Goal: Task Accomplishment & Management: Manage account settings

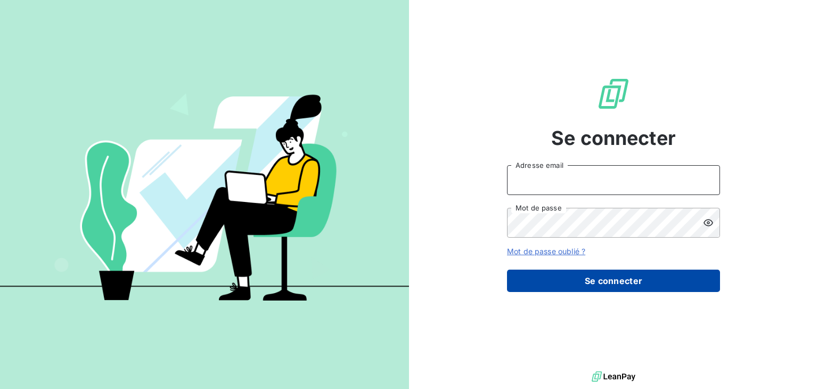
type input "[EMAIL_ADDRESS][DOMAIN_NAME]"
click at [627, 279] on button "Se connecter" at bounding box center [613, 281] width 213 height 22
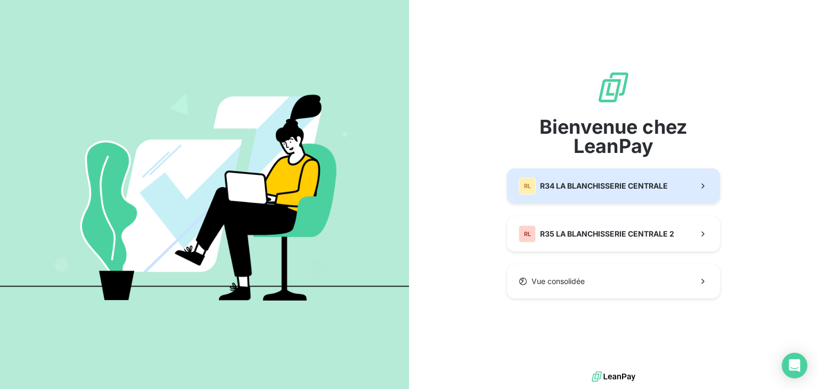
click at [599, 182] on span "R34 LA BLANCHISSERIE CENTRALE" at bounding box center [604, 186] width 128 height 11
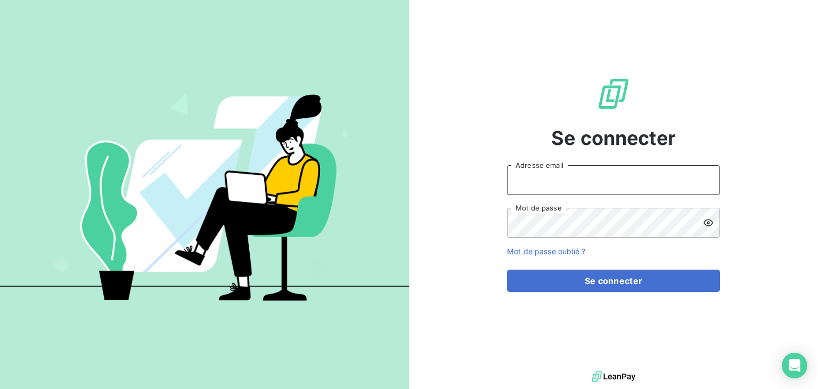
type input "[EMAIL_ADDRESS][DOMAIN_NAME]"
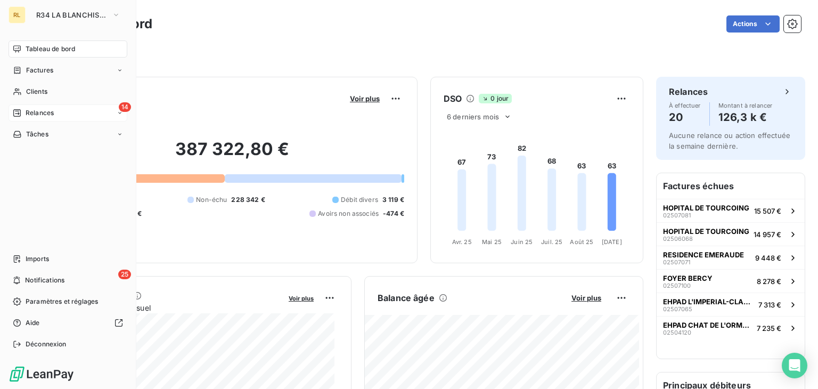
click at [43, 111] on span "Relances" at bounding box center [40, 113] width 28 height 10
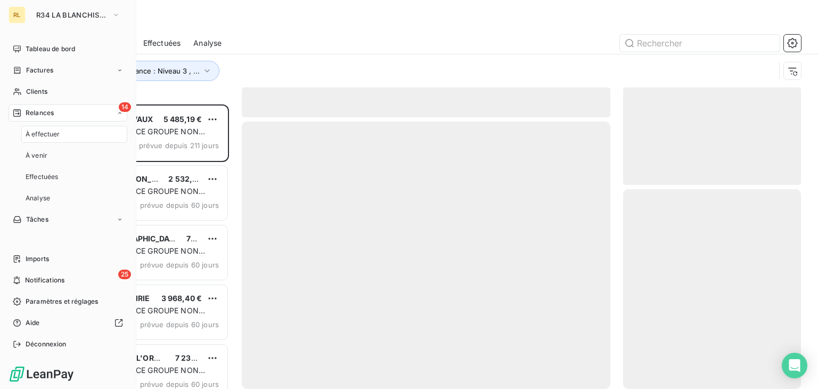
scroll to position [276, 169]
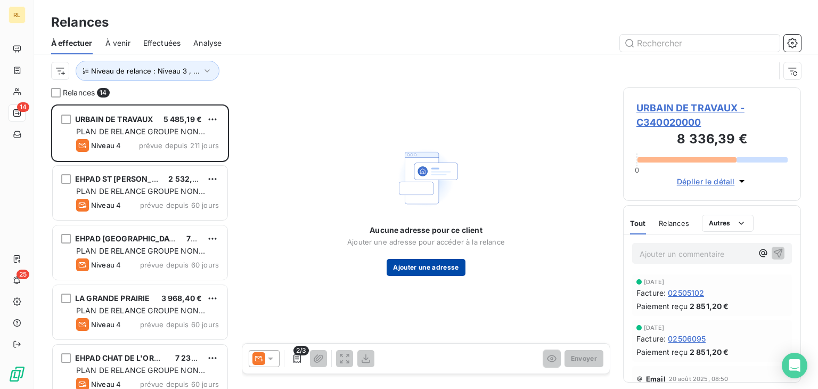
click at [406, 271] on button "Ajouter une adresse" at bounding box center [426, 267] width 78 height 17
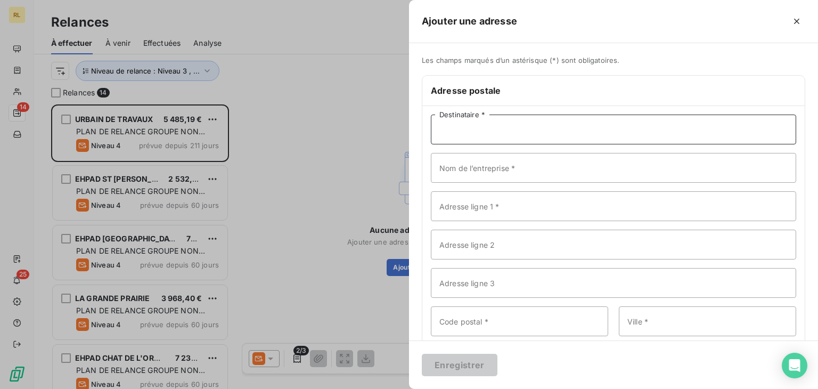
click at [475, 133] on input "Destinataire *" at bounding box center [613, 130] width 365 height 30
type input "[PERSON_NAME][EMAIL_ADDRESS][DOMAIN_NAME]"
click at [474, 169] on input "Nom de l’entreprise *" at bounding box center [613, 168] width 365 height 30
type input "s"
type input "SAS MEUDON TYBILLES - KORIAN"
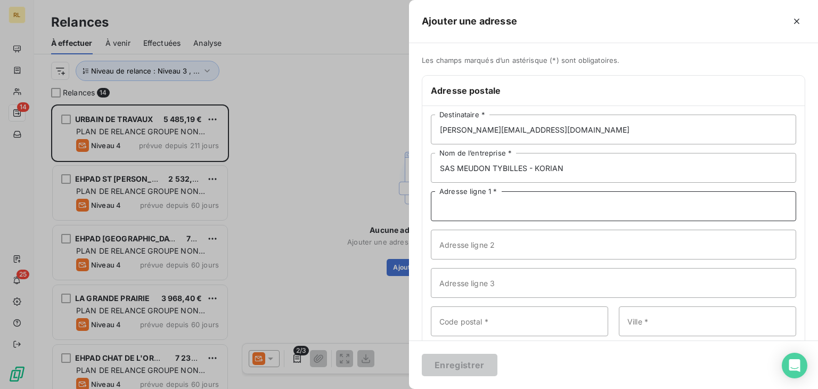
click at [521, 208] on input "Adresse ligne 1 *" at bounding box center [613, 206] width 365 height 30
type input "CHEZ KORIAN COMPTABILITE FRS"
drag, startPoint x: 517, startPoint y: 246, endPoint x: 518, endPoint y: 303, distance: 57.0
click at [518, 303] on div "[PERSON_NAME][EMAIL_ADDRESS][DOMAIN_NAME] Destinataire * SAS MEUDON TYBILLES - …" at bounding box center [613, 244] width 383 height 277
click at [478, 248] on input "Adresse ligne 2" at bounding box center [613, 245] width 365 height 30
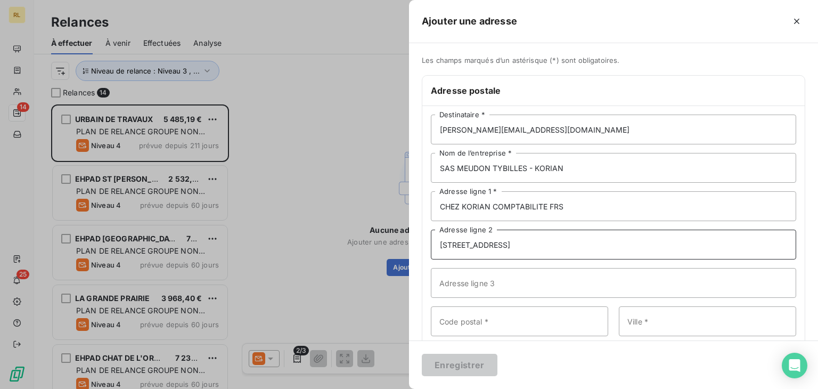
type input "[STREET_ADDRESS]"
drag, startPoint x: 579, startPoint y: 123, endPoint x: 392, endPoint y: 137, distance: 187.5
click at [392, 388] on div "Ajouter une adresse Les champs marqués d’un astérisque (*) sont obligatoires. A…" at bounding box center [409, 389] width 818 height 0
type input "[EMAIL_ADDRESS][DOMAIN_NAME]"
drag, startPoint x: 579, startPoint y: 164, endPoint x: 417, endPoint y: 168, distance: 162.6
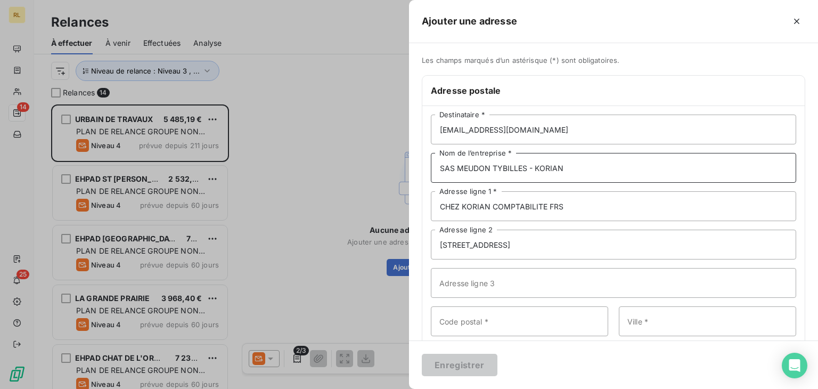
click at [417, 168] on div "Les champs marqués d’un astérisque (*) sont obligatoires. Adresse postale [EMAI…" at bounding box center [613, 226] width 409 height 340
type input "u"
type input "URBAINE TRAVAUX"
drag, startPoint x: 578, startPoint y: 206, endPoint x: 433, endPoint y: 197, distance: 145.2
click at [433, 197] on input "CHEZ KORIAN COMPTABILITE FRS" at bounding box center [613, 206] width 365 height 30
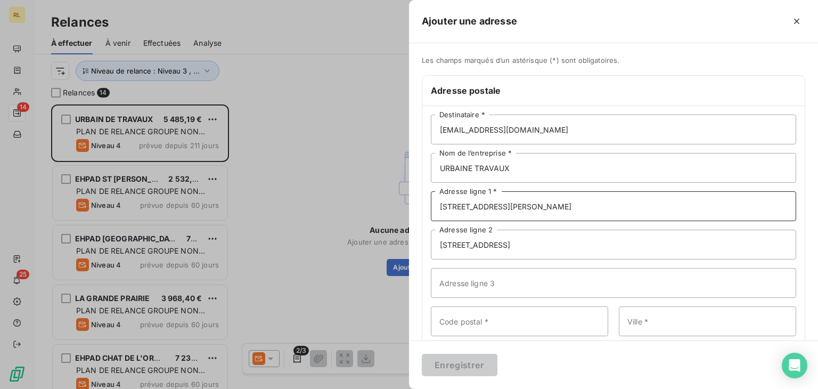
type input "[STREET_ADDRESS][PERSON_NAME]"
drag, startPoint x: 487, startPoint y: 254, endPoint x: 416, endPoint y: 244, distance: 71.6
click at [416, 244] on div "Les champs marqués d’un astérisque (*) sont obligatoires. Adresse postale [EMAI…" at bounding box center [613, 226] width 409 height 340
click at [452, 320] on input "Code postal *" at bounding box center [519, 321] width 177 height 30
type input "91170"
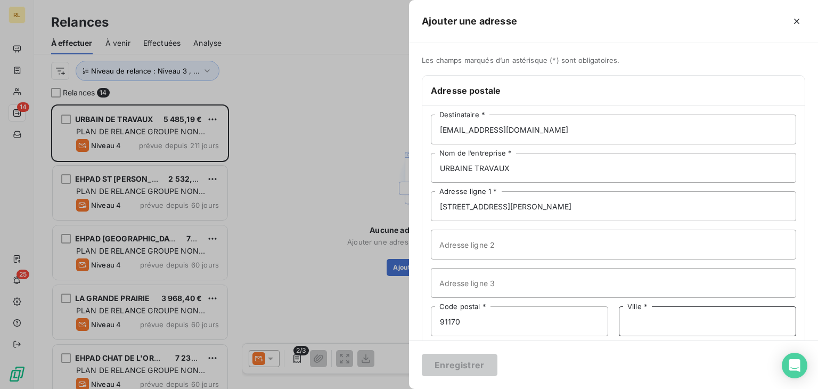
click at [684, 325] on input "Ville *" at bounding box center [707, 321] width 177 height 30
type input "[PERSON_NAME]"
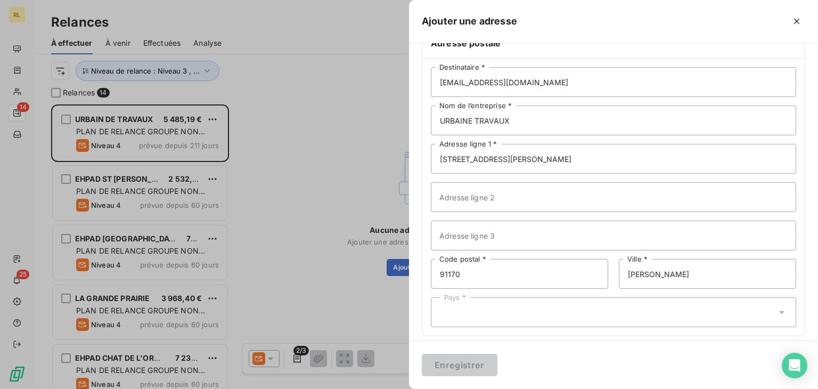
scroll to position [55, 0]
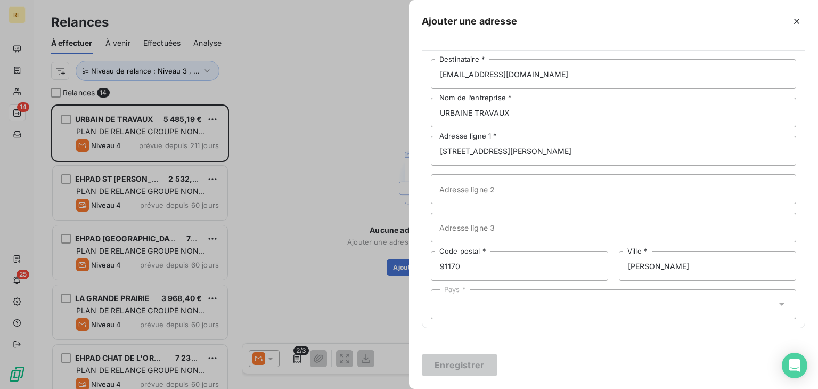
click at [605, 303] on div "Pays *" at bounding box center [613, 304] width 365 height 30
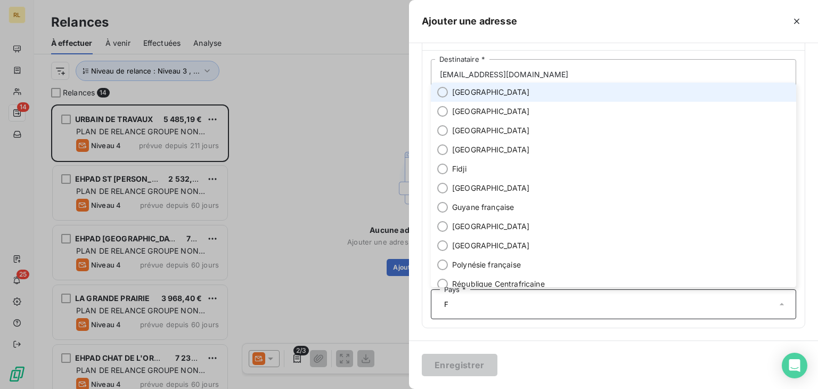
click at [462, 87] on span "[GEOGRAPHIC_DATA]" at bounding box center [491, 92] width 78 height 11
type input "F"
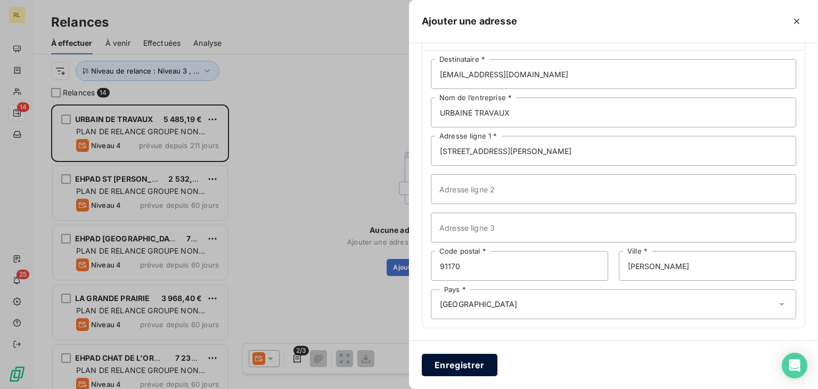
click at [471, 362] on button "Enregistrer" at bounding box center [460, 365] width 76 height 22
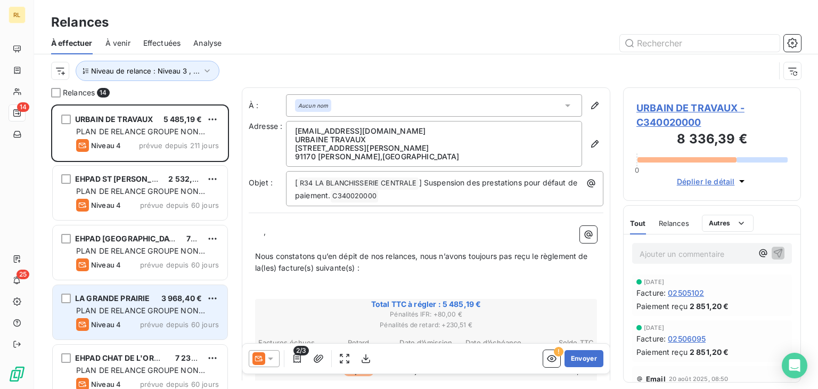
click at [177, 304] on div "LA GRANDE PRAIRIE 3 968,40 € PLAN DE RELANCE GROUPE NON AUTOMATIQUE Niveau 4 pr…" at bounding box center [140, 312] width 175 height 54
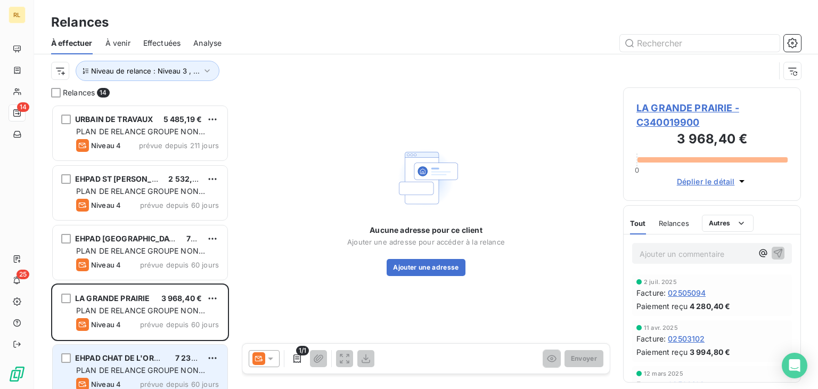
click at [173, 365] on div "PLAN DE RELANCE GROUPE NON AUTOMATIQUE" at bounding box center [147, 370] width 143 height 11
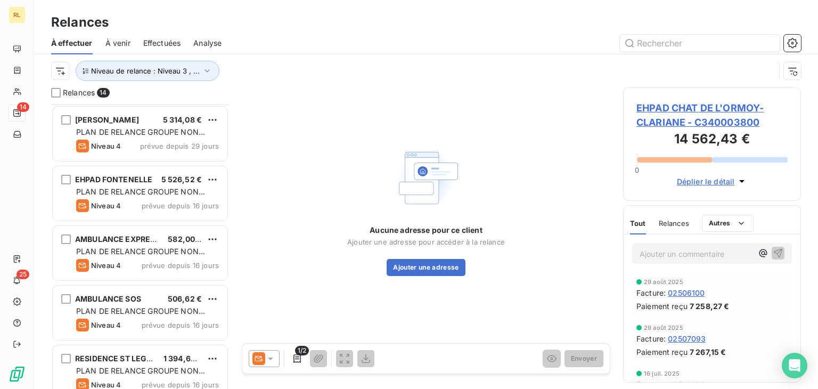
scroll to position [320, 0]
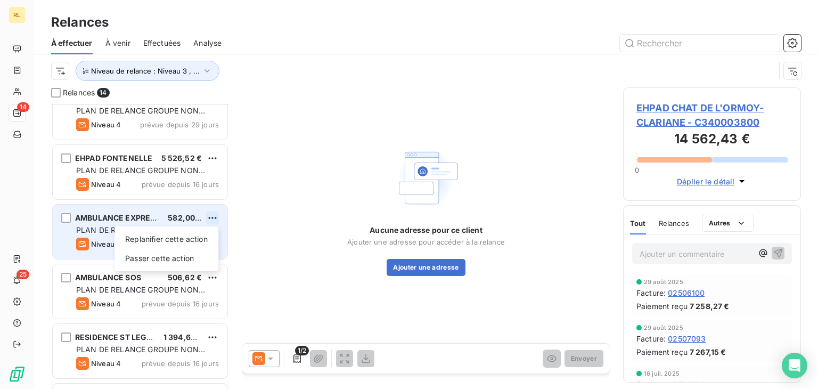
click at [214, 216] on html "RL 14 25 Relances À effectuer À venir Effectuées Analyse Niveau de relance : Ni…" at bounding box center [409, 194] width 818 height 389
click at [179, 254] on div "Passer cette action" at bounding box center [166, 258] width 95 height 17
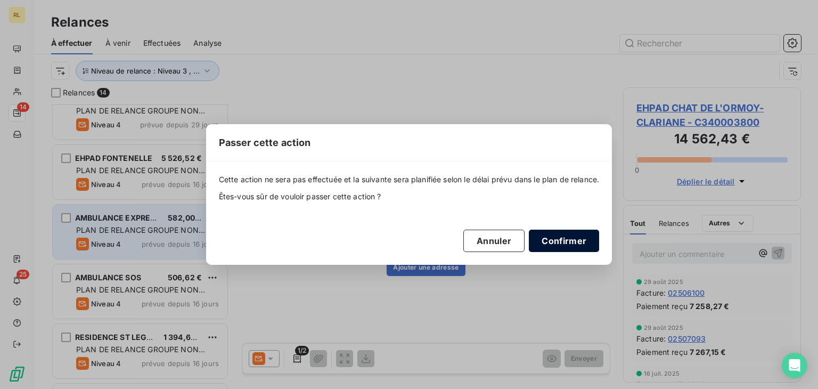
click at [580, 238] on button "Confirmer" at bounding box center [564, 241] width 70 height 22
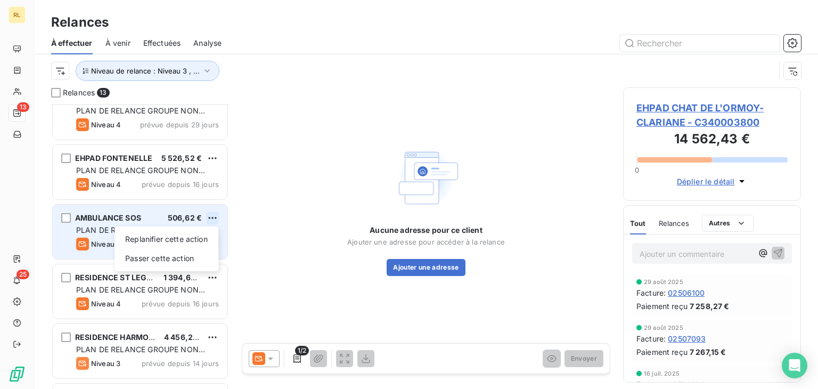
click at [210, 216] on html "RL 13 25 Relances À effectuer À venir Effectuées Analyse Niveau de relance : Ni…" at bounding box center [409, 194] width 818 height 389
click at [184, 259] on div "Passer cette action" at bounding box center [166, 258] width 95 height 17
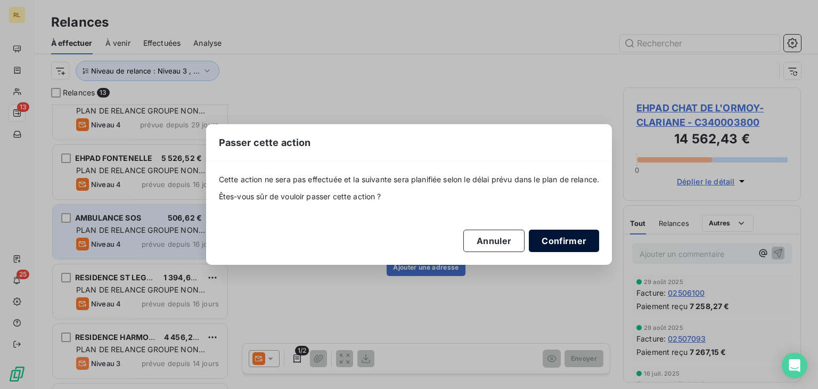
click at [554, 247] on button "Confirmer" at bounding box center [564, 241] width 70 height 22
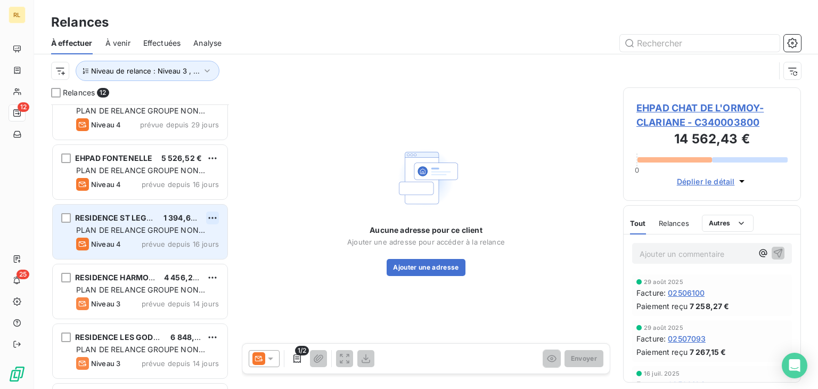
click at [216, 220] on html "RL 12 25 Relances À effectuer À venir Effectuées Analyse Niveau de relance : Ni…" at bounding box center [409, 194] width 818 height 389
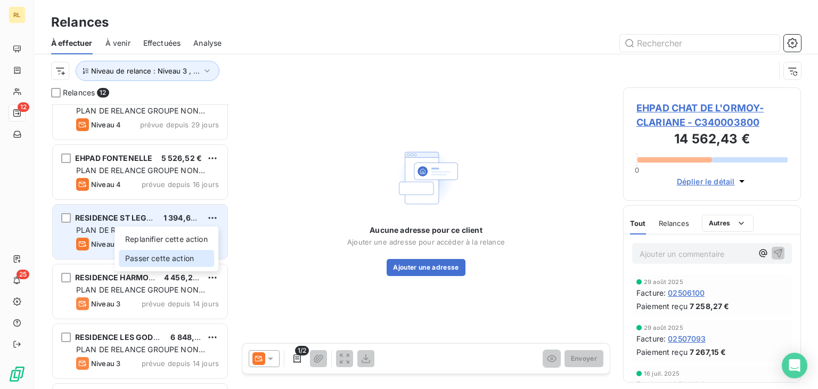
click at [189, 256] on div "Passer cette action" at bounding box center [166, 258] width 95 height 17
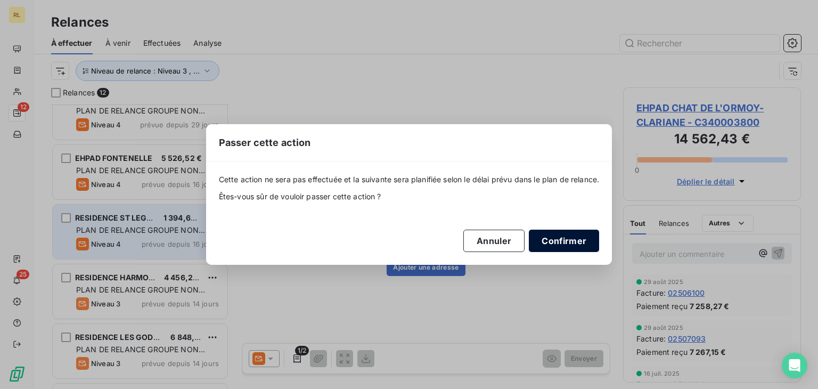
click at [550, 248] on button "Confirmer" at bounding box center [564, 241] width 70 height 22
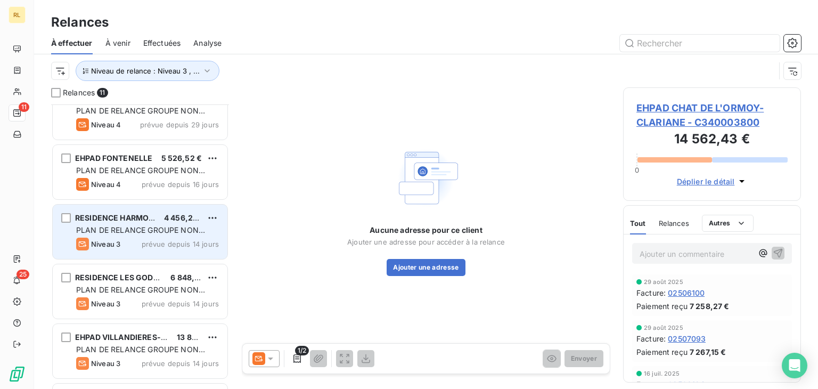
click at [248, 292] on div "Aucune adresse pour ce client Ajouter une adresse pour accéder à la relance Ajo…" at bounding box center [426, 209] width 369 height 245
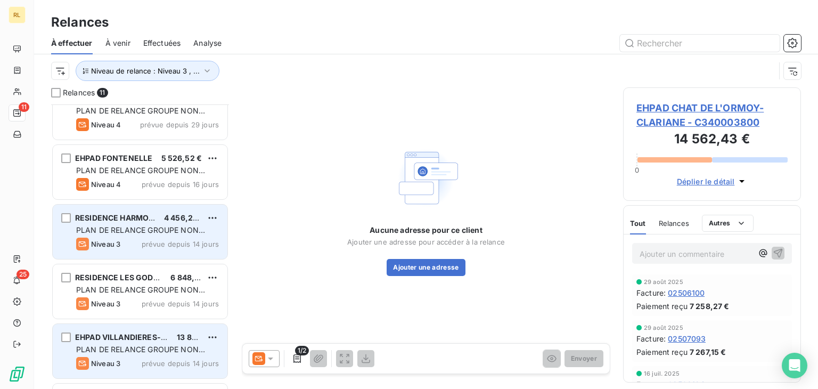
click at [89, 347] on span "PLAN DE RELANCE GROUPE NON AUTOMATIQUE" at bounding box center [140, 355] width 129 height 20
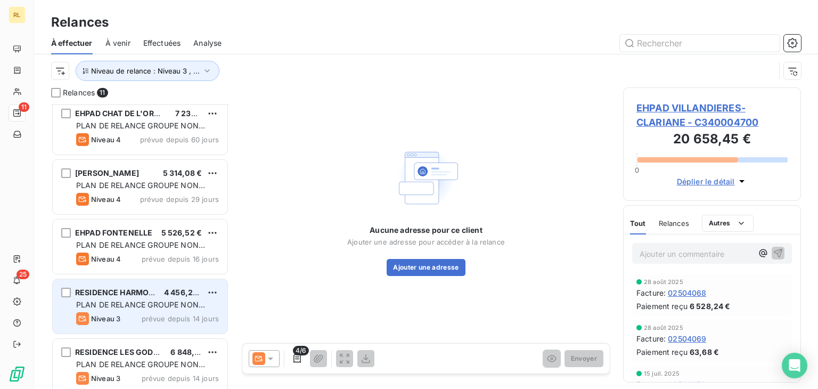
scroll to position [244, 0]
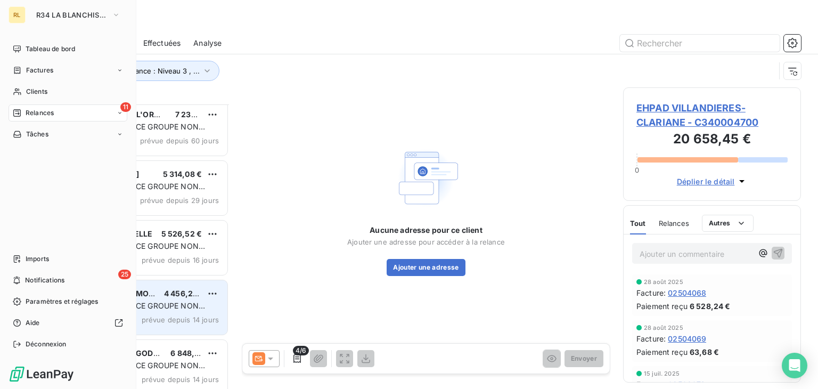
click at [117, 113] on icon at bounding box center [120, 113] width 6 height 6
click at [48, 157] on div "À venir" at bounding box center [74, 155] width 106 height 17
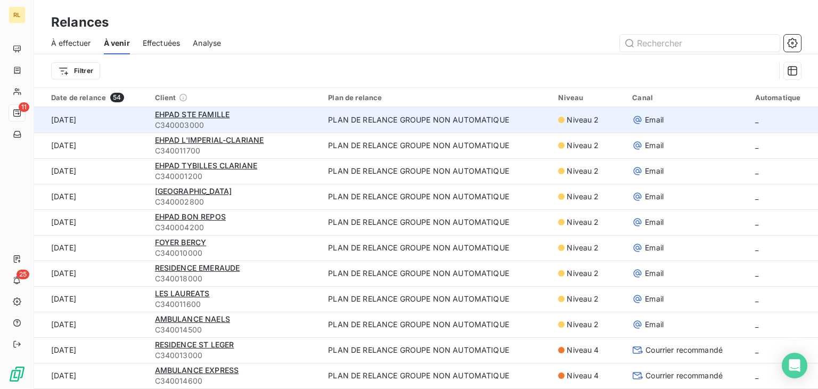
click at [755, 122] on span "_" at bounding box center [756, 119] width 3 height 9
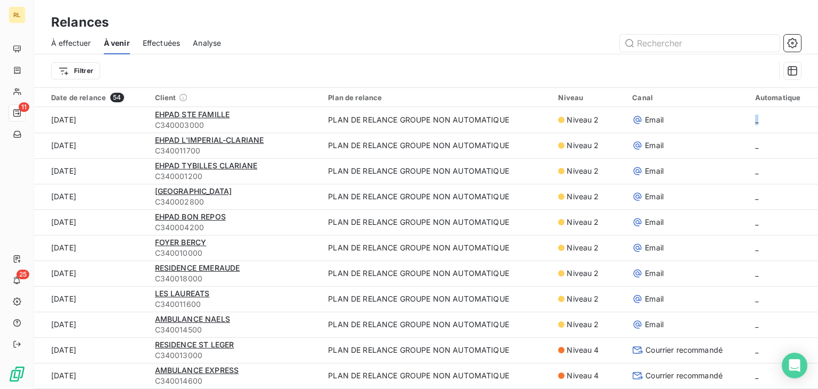
click at [756, 100] on div "Automatique" at bounding box center [783, 97] width 56 height 9
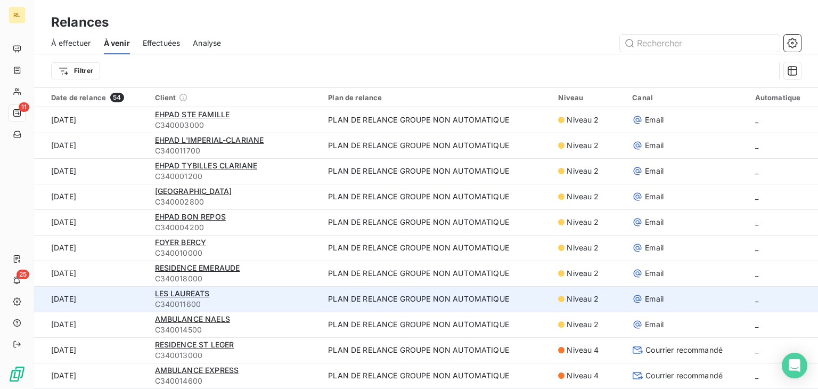
click at [629, 304] on td "Email" at bounding box center [687, 299] width 123 height 26
click at [567, 300] on span "Niveau 2" at bounding box center [583, 299] width 32 height 11
click at [168, 293] on span "LES LAUREATS" at bounding box center [182, 293] width 55 height 9
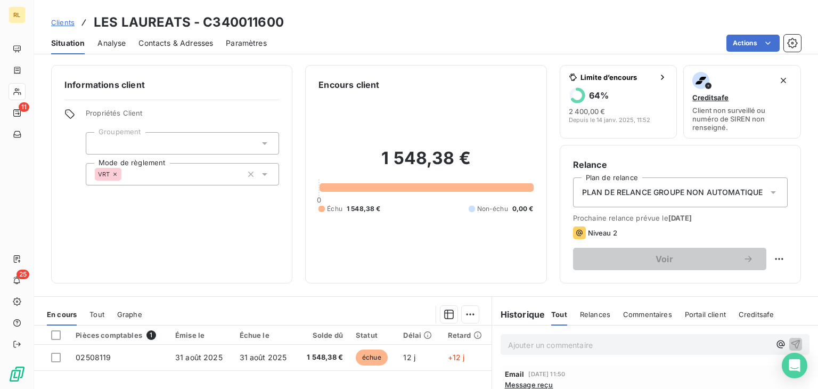
click at [698, 189] on span "PLAN DE RELANCE GROUPE NON AUTOMATIQUE" at bounding box center [672, 192] width 181 height 11
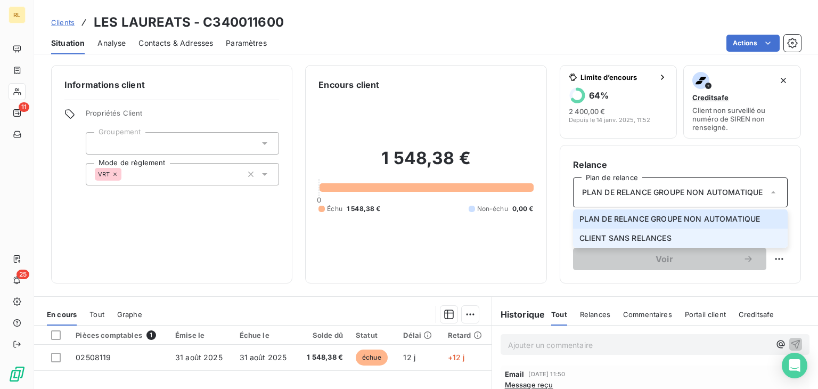
click at [642, 239] on span "CLIENT SANS RELANCES" at bounding box center [626, 238] width 92 height 11
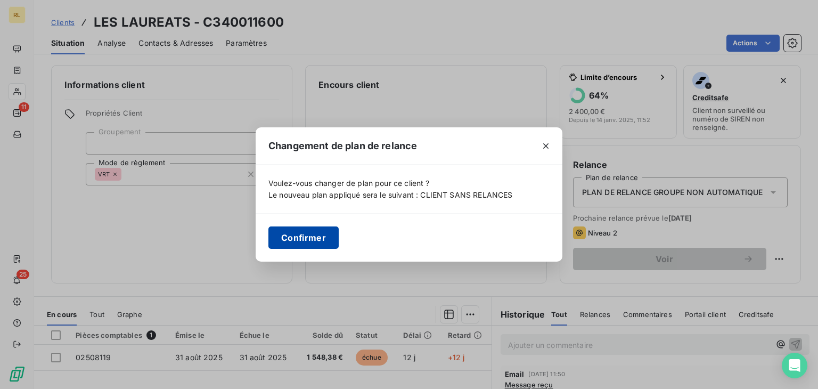
click at [308, 229] on button "Confirmer" at bounding box center [304, 237] width 70 height 22
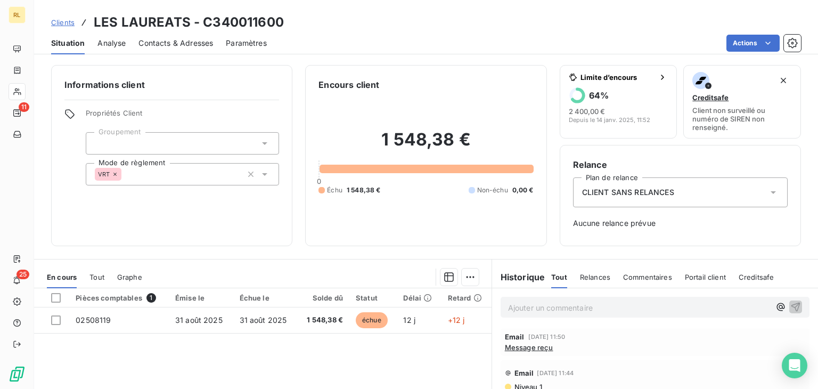
click at [607, 312] on p "Ajouter un commentaire ﻿" at bounding box center [639, 307] width 262 height 13
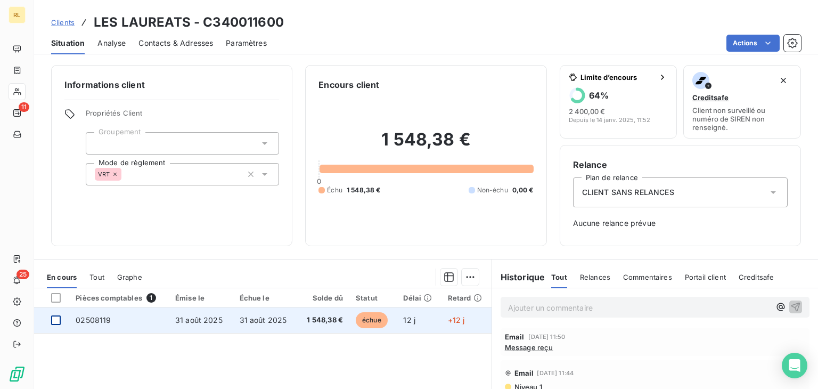
click at [59, 322] on div at bounding box center [56, 320] width 10 height 10
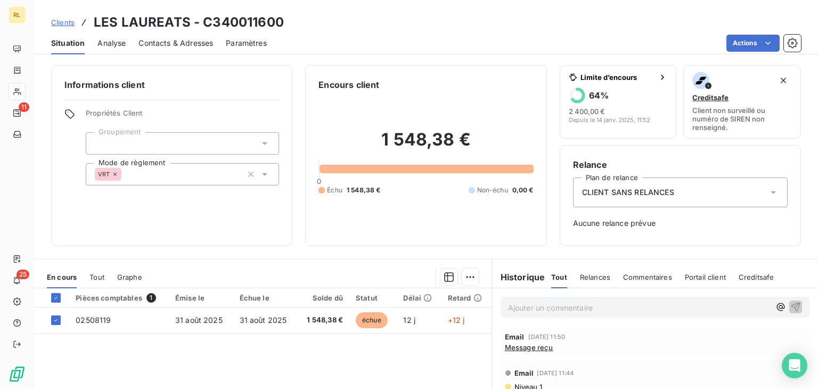
click at [520, 307] on p "Ajouter un commentaire ﻿" at bounding box center [639, 307] width 262 height 13
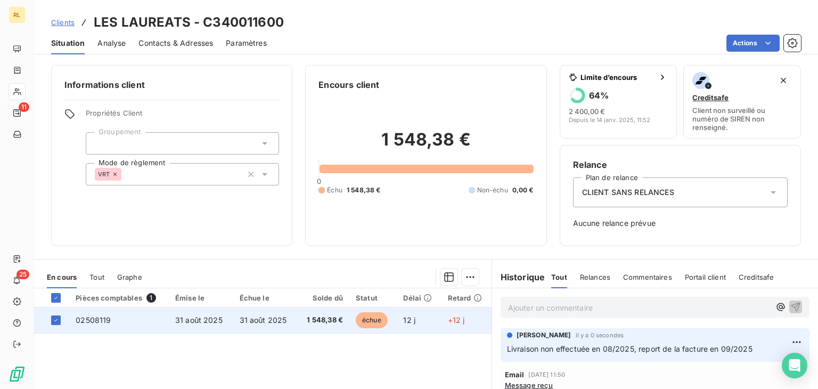
click at [462, 318] on td "+12 j" at bounding box center [467, 320] width 50 height 26
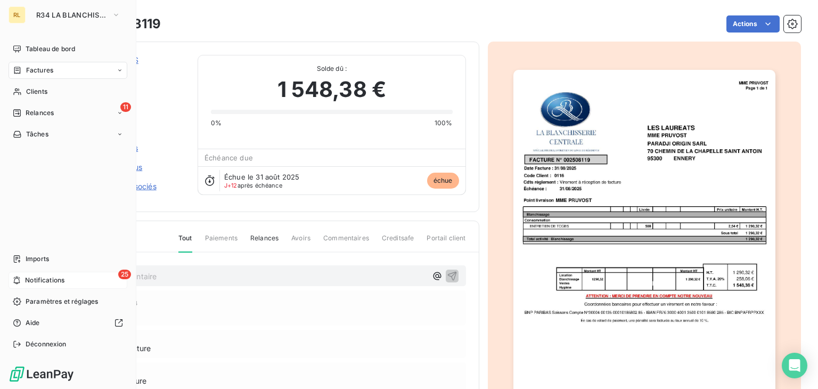
click at [29, 278] on span "Notifications" at bounding box center [44, 280] width 39 height 10
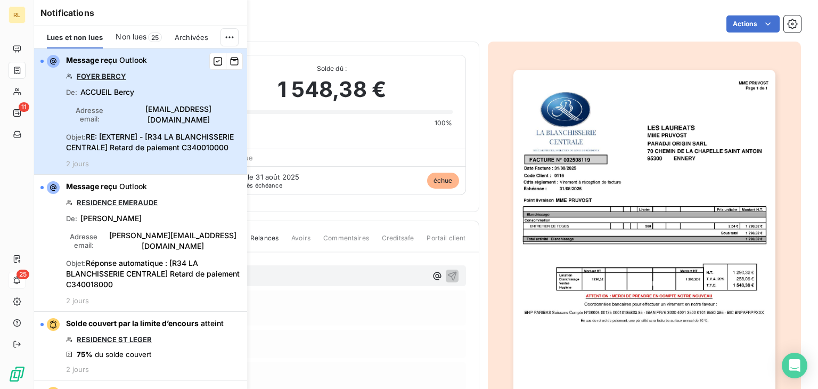
click at [176, 96] on div "Message reçu Outlook FOYER BERCY De : ACCUEIL Bercy Adresse email : [EMAIL_ADDR…" at bounding box center [153, 111] width 175 height 113
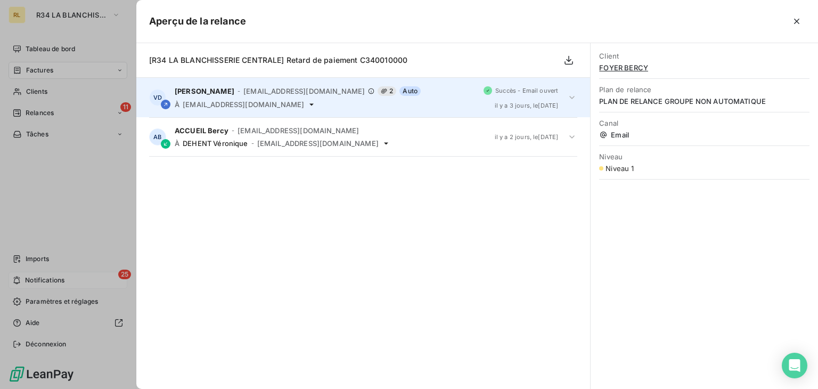
click at [229, 102] on span "[EMAIL_ADDRESS][DOMAIN_NAME]" at bounding box center [243, 104] width 121 height 9
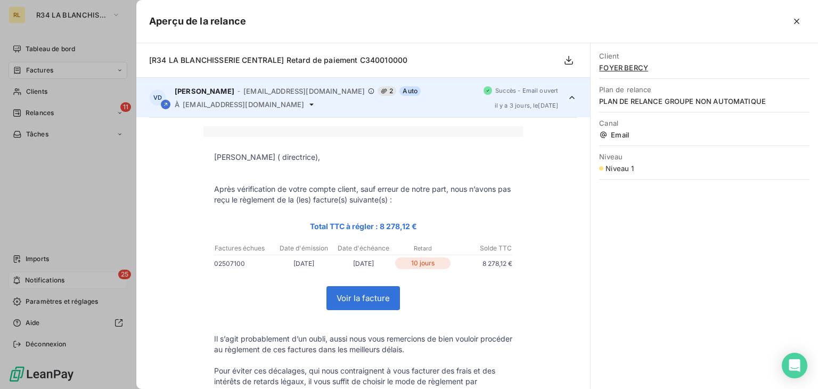
click at [358, 297] on link "Voir la facture" at bounding box center [363, 298] width 72 height 23
click at [666, 102] on span "PLAN DE RELANCE GROUPE NON AUTOMATIQUE" at bounding box center [704, 101] width 210 height 9
click at [614, 89] on span "Plan de relance" at bounding box center [704, 89] width 210 height 9
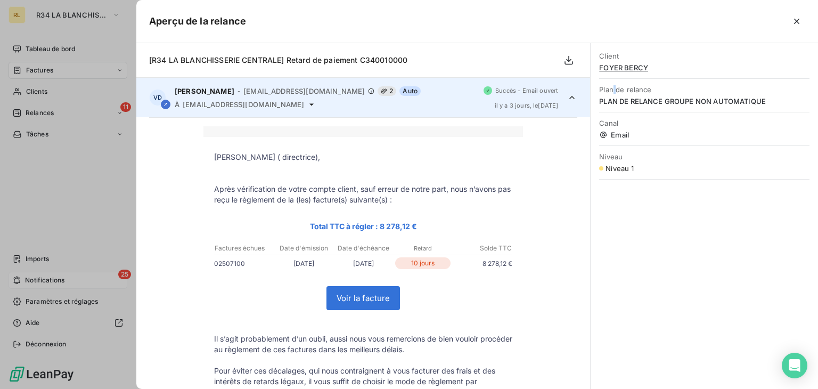
click at [614, 89] on span "Plan de relance" at bounding box center [704, 89] width 210 height 9
click at [616, 135] on span "Email" at bounding box center [704, 135] width 210 height 9
click at [620, 157] on span "Niveau" at bounding box center [704, 156] width 210 height 9
click at [569, 61] on icon "button" at bounding box center [569, 60] width 9 height 9
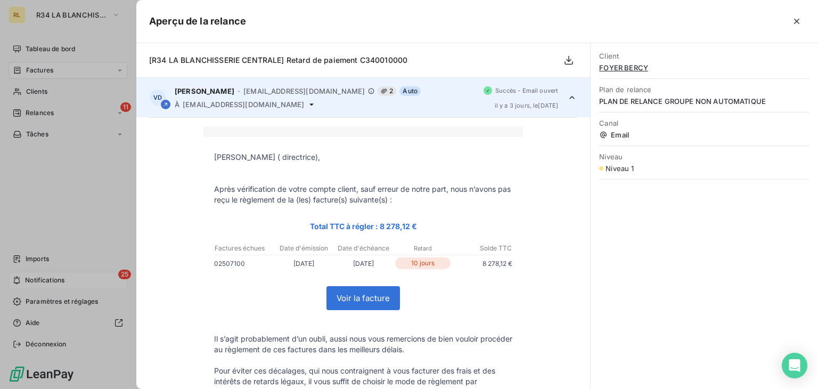
click at [630, 255] on div "Client FOYER BERCY Plan de relance PLAN DE RELANCE GROUPE NON AUTOMATIQUE Canal…" at bounding box center [704, 216] width 227 height 346
click at [797, 22] on icon "button" at bounding box center [796, 21] width 5 height 5
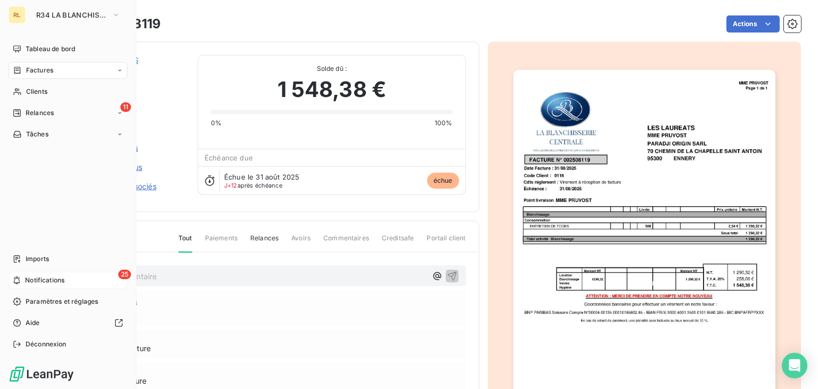
click at [46, 277] on span "Notifications" at bounding box center [44, 280] width 39 height 10
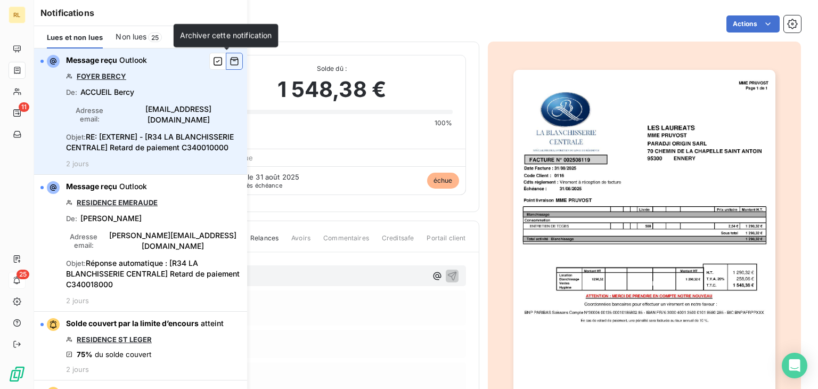
click at [230, 63] on icon "button" at bounding box center [235, 61] width 10 height 11
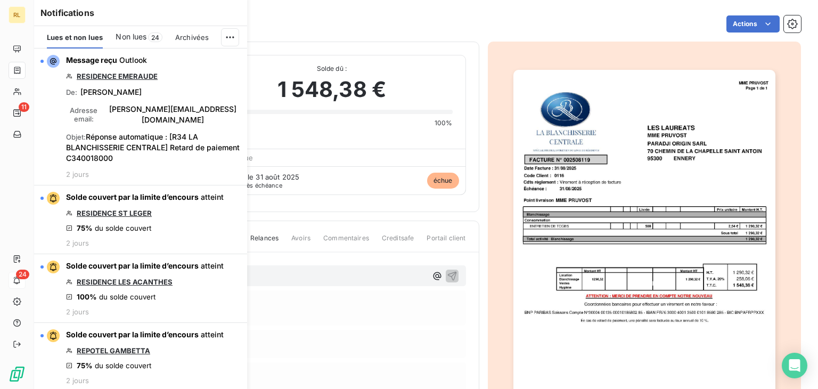
click at [0, 0] on icon "button" at bounding box center [0, 0] width 0 height 0
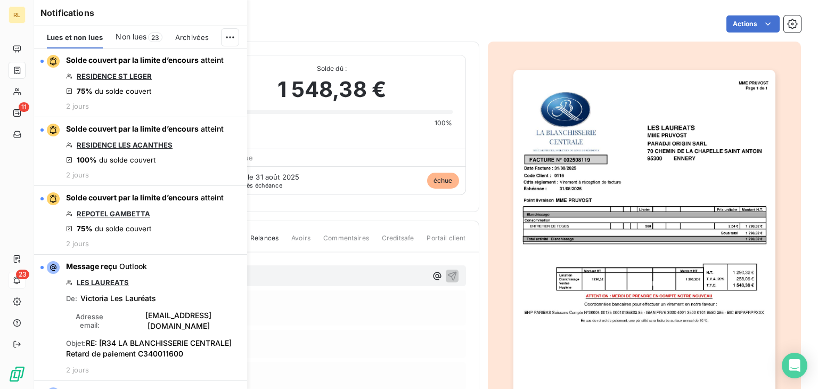
click at [0, 0] on icon "button" at bounding box center [0, 0] width 0 height 0
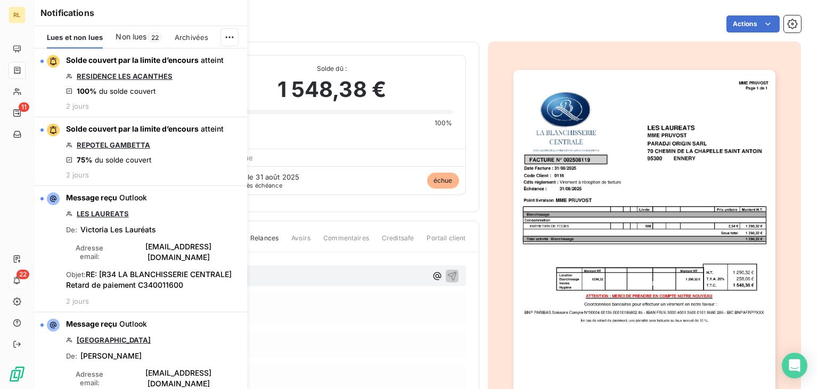
click at [0, 0] on icon "button" at bounding box center [0, 0] width 0 height 0
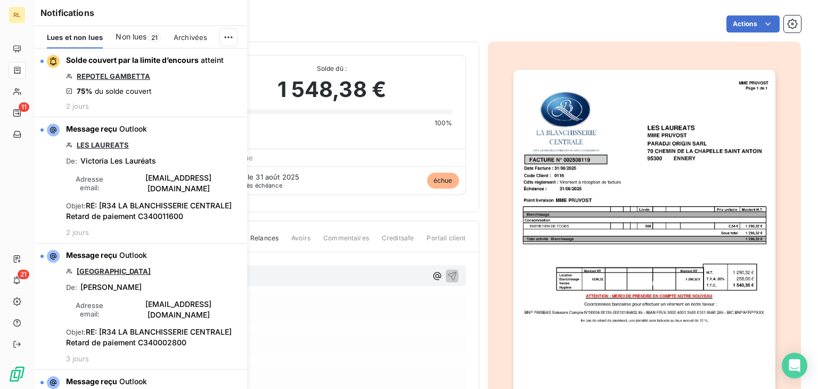
click at [0, 0] on icon "button" at bounding box center [0, 0] width 0 height 0
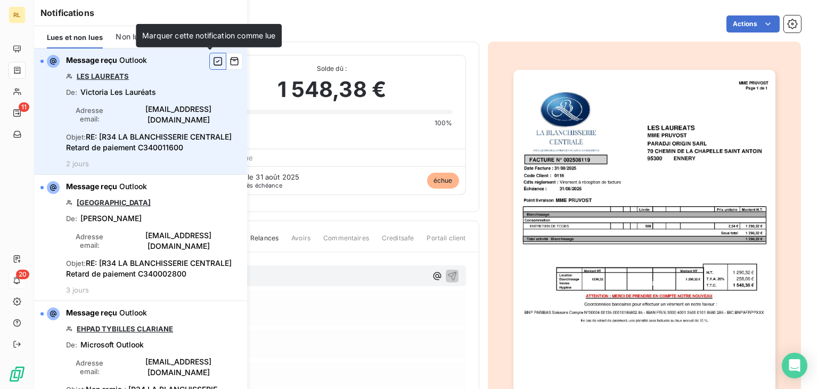
click at [214, 61] on icon "button" at bounding box center [218, 61] width 9 height 9
click at [213, 60] on icon "button" at bounding box center [218, 61] width 10 height 11
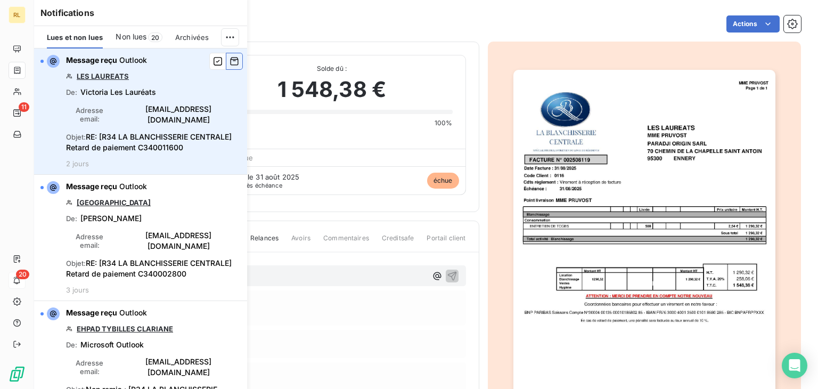
click at [231, 64] on icon "button" at bounding box center [235, 62] width 8 height 8
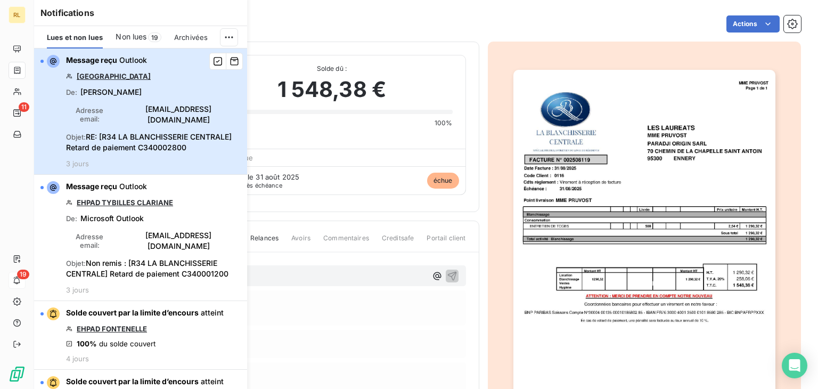
click at [177, 86] on div "Message reçu Outlook EHPAD NOTRE DAME DE BOULOGNE De : [PERSON_NAME] Adresse em…" at bounding box center [153, 111] width 175 height 113
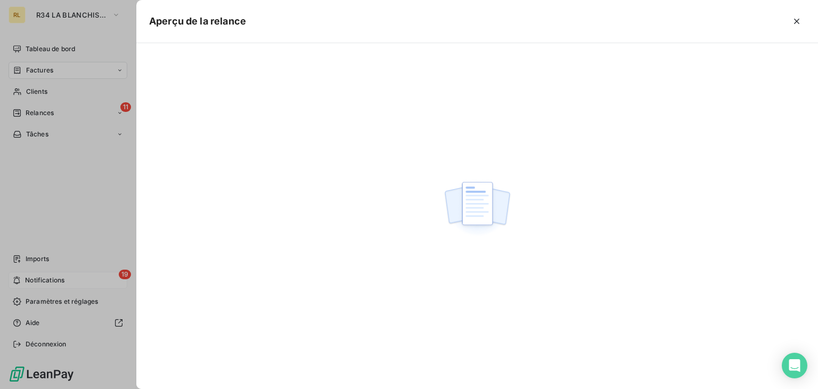
click at [177, 86] on div at bounding box center [477, 216] width 682 height 346
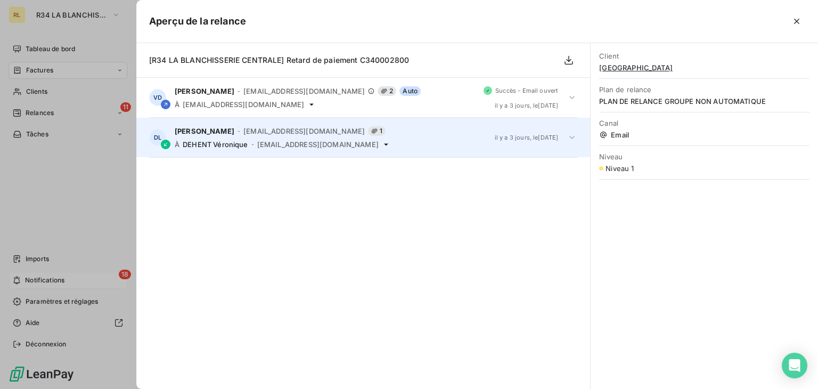
click at [212, 132] on span "[PERSON_NAME]" at bounding box center [205, 131] width 60 height 9
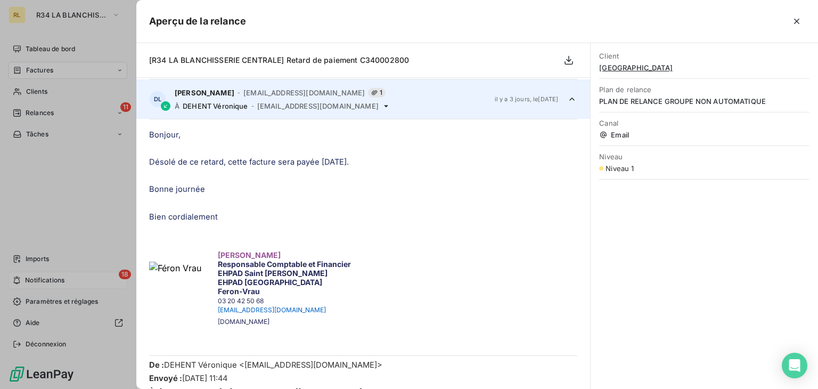
scroll to position [40, 0]
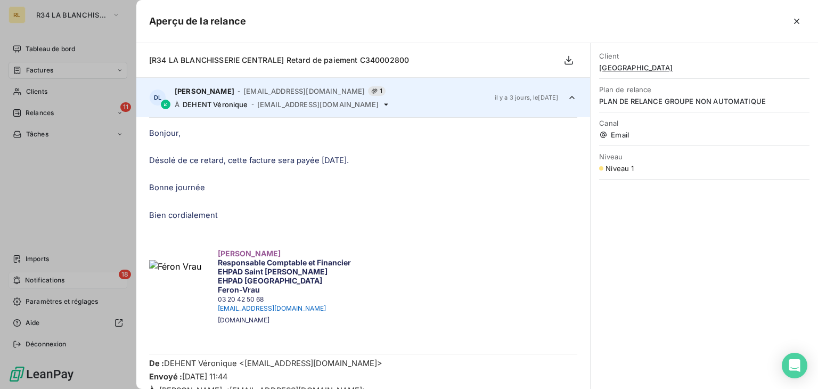
click at [422, 263] on td "[PERSON_NAME] Responsable Comptable et Financier EHPAD Saint [PERSON_NAME] EHPA…" at bounding box center [363, 280] width 428 height 91
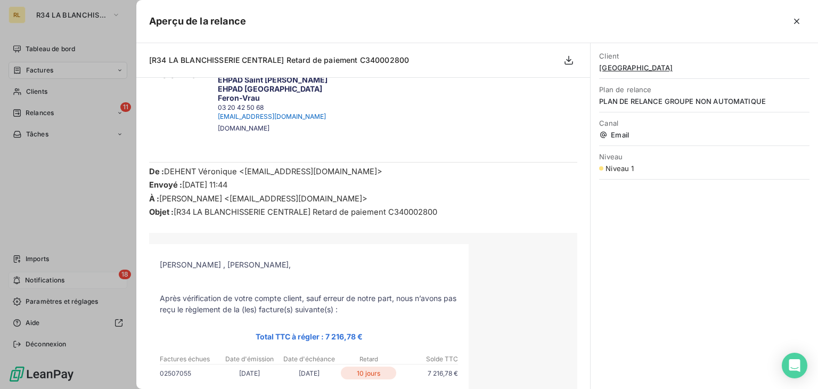
scroll to position [210, 0]
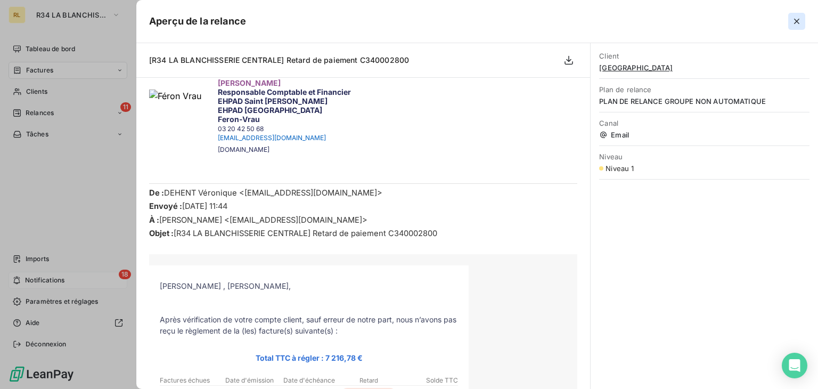
click at [798, 23] on icon "button" at bounding box center [796, 21] width 5 height 5
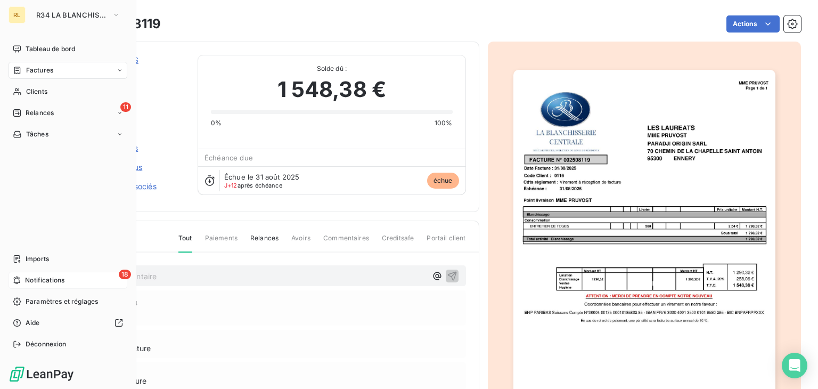
click at [56, 276] on span "Notifications" at bounding box center [44, 280] width 39 height 10
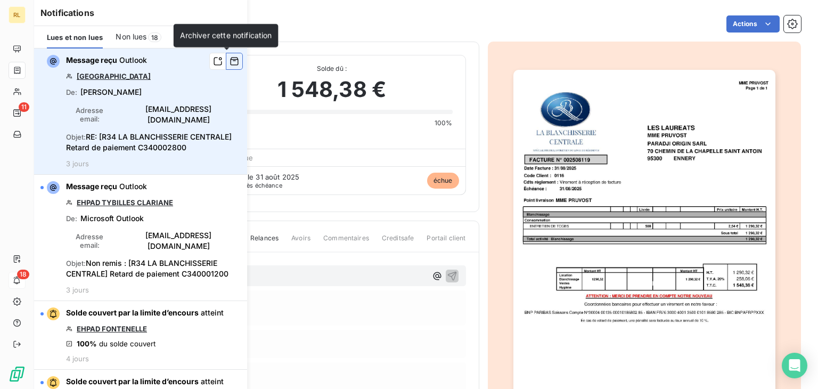
click at [230, 62] on icon "button" at bounding box center [235, 61] width 10 height 11
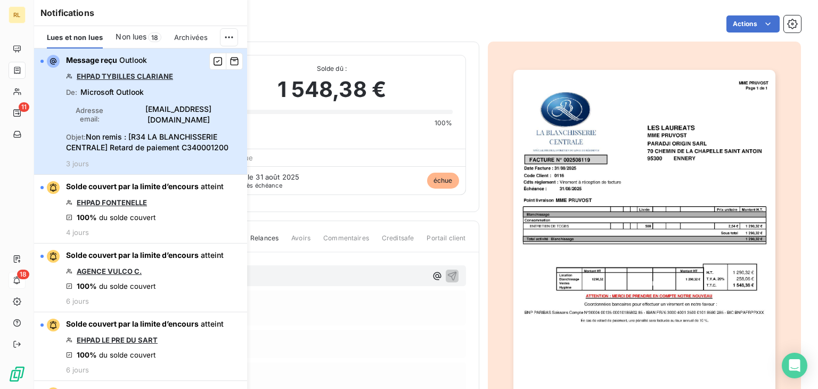
click at [194, 72] on div "Message reçu Outlook EHPAD TYBILLES CLARIANE De : Microsoft Outlook Adresse ema…" at bounding box center [153, 111] width 175 height 113
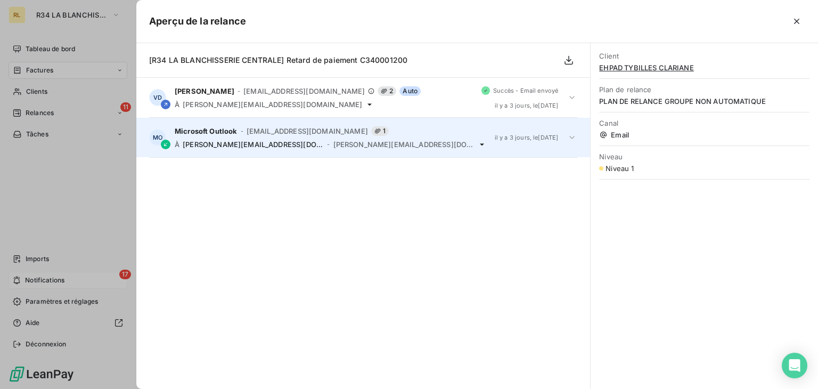
click at [318, 136] on div "Microsoft Outlook - [EMAIL_ADDRESS][DOMAIN_NAME] 1 À [PERSON_NAME][DOMAIN_NAME]…" at bounding box center [331, 137] width 312 height 22
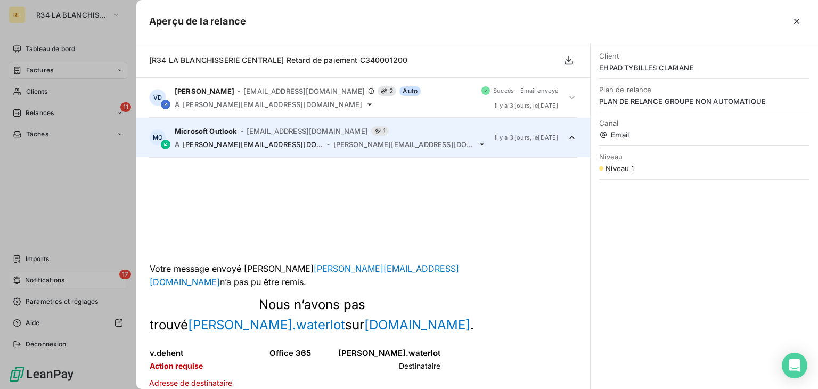
scroll to position [40, 0]
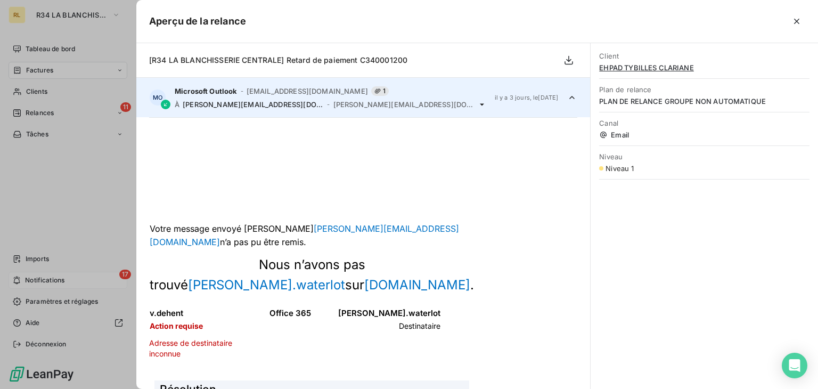
click at [248, 108] on span "[PERSON_NAME][EMAIL_ADDRESS][DOMAIN_NAME]" at bounding box center [253, 104] width 141 height 9
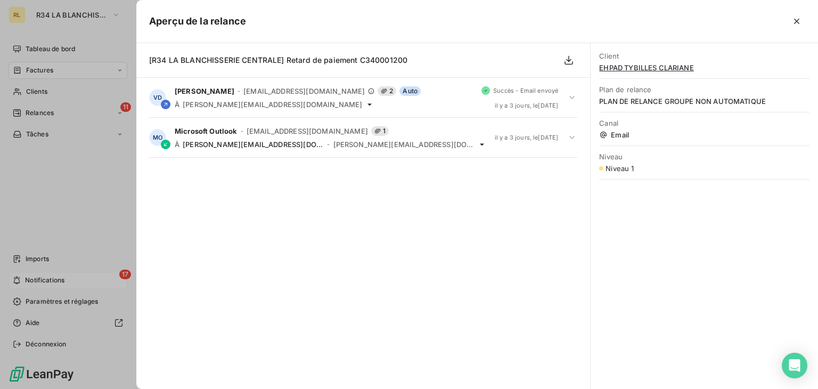
click at [631, 64] on span "EHPAD TYBILLES CLARIANE" at bounding box center [704, 67] width 210 height 9
click at [637, 69] on span "EHPAD TYBILLES CLARIANE" at bounding box center [704, 67] width 210 height 9
click at [613, 67] on span "EHPAD TYBILLES CLARIANE" at bounding box center [704, 67] width 210 height 9
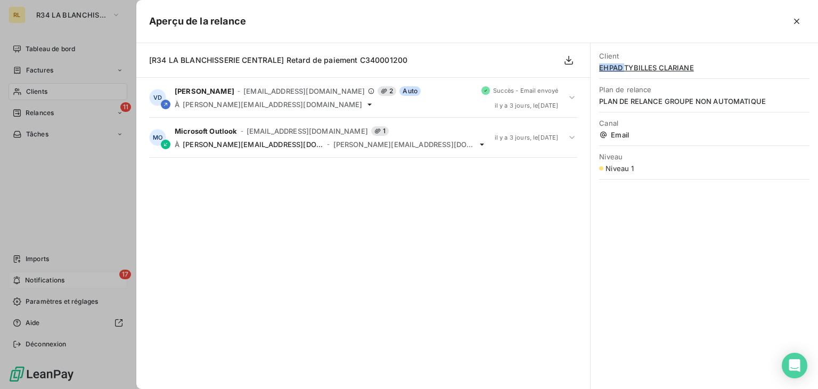
click at [613, 67] on span "EHPAD TYBILLES CLARIANE" at bounding box center [704, 67] width 210 height 9
click at [799, 22] on icon "button" at bounding box center [797, 21] width 11 height 11
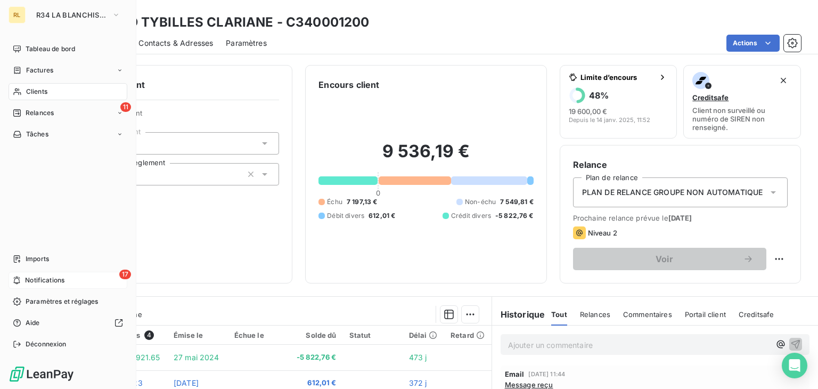
click at [692, 318] on span "Portail client" at bounding box center [705, 314] width 41 height 9
click at [261, 222] on div "Informations client Propriétés Client Groupement Mode de règlement VRT" at bounding box center [171, 174] width 241 height 218
click at [102, 33] on div "RL R34 LA BLANCHISSERIE CENTRALE Tableau de bord Factures Clients 11 Relances T…" at bounding box center [68, 194] width 136 height 389
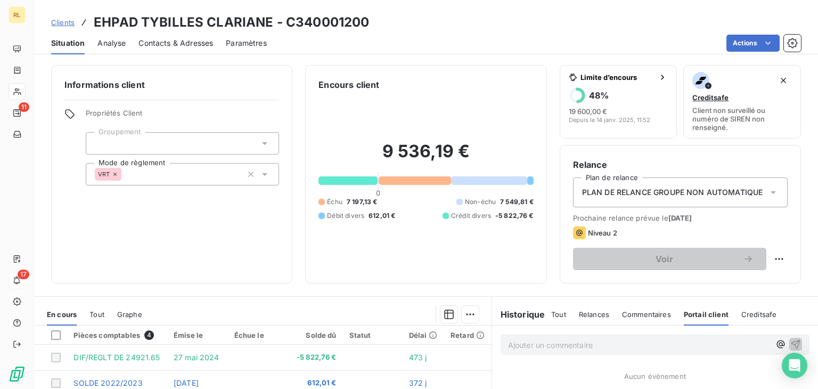
click at [129, 150] on div at bounding box center [182, 143] width 193 height 22
click at [102, 85] on h6 "Informations client" at bounding box center [171, 84] width 215 height 13
click at [183, 44] on span "Contacts & Adresses" at bounding box center [176, 43] width 75 height 11
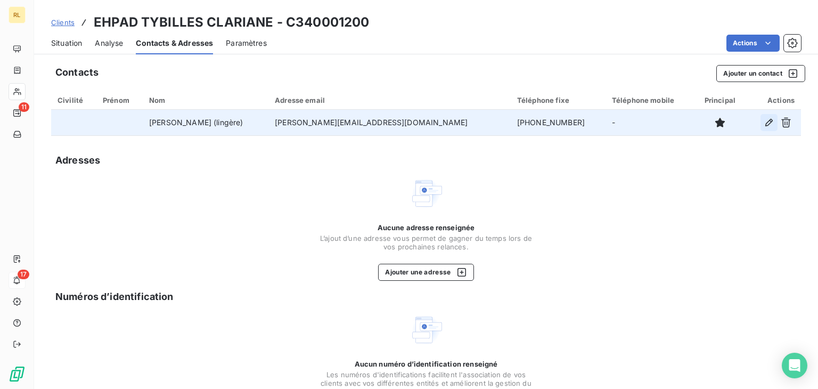
click at [766, 121] on icon "button" at bounding box center [769, 122] width 7 height 7
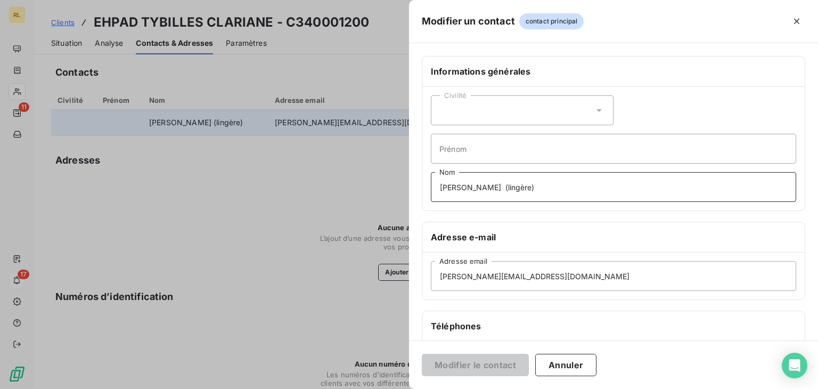
drag, startPoint x: 552, startPoint y: 191, endPoint x: 370, endPoint y: 193, distance: 182.2
click at [370, 388] on div "Modifier un contact contact principal Informations générales Civilité Prénom [P…" at bounding box center [409, 389] width 818 height 0
type input "[PERSON_NAME]"
drag, startPoint x: 558, startPoint y: 271, endPoint x: 409, endPoint y: 282, distance: 150.2
click at [409, 388] on div "Modifier un contact contact principal Informations générales Civilité Prénom [P…" at bounding box center [409, 389] width 818 height 0
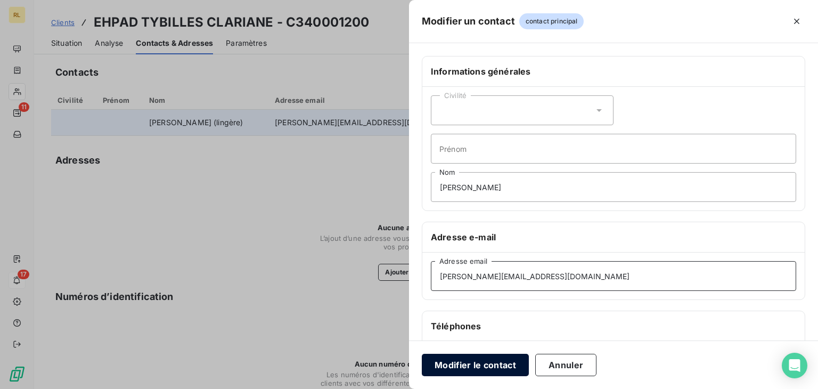
type input "[PERSON_NAME][EMAIL_ADDRESS][DOMAIN_NAME]"
click at [474, 367] on button "Modifier le contact" at bounding box center [475, 365] width 107 height 22
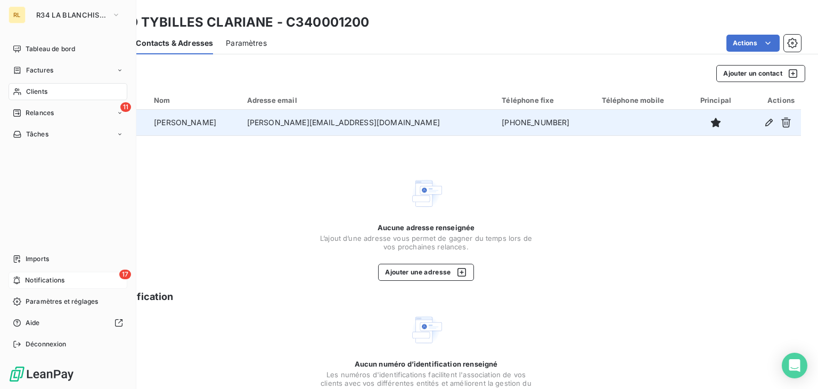
click at [75, 278] on div "17 Notifications" at bounding box center [68, 280] width 119 height 17
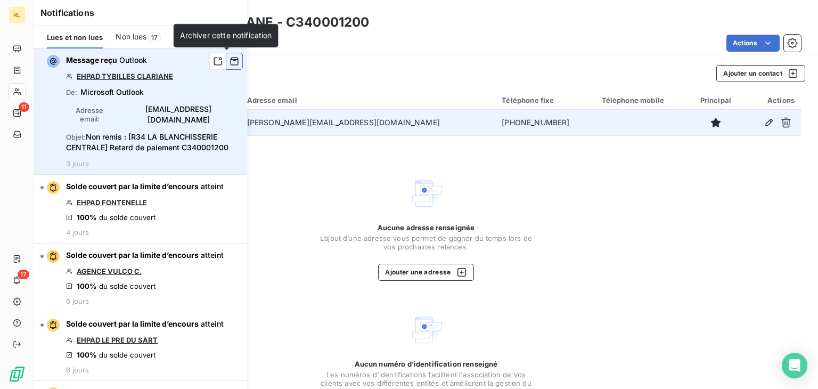
click at [230, 63] on icon "button" at bounding box center [235, 61] width 10 height 11
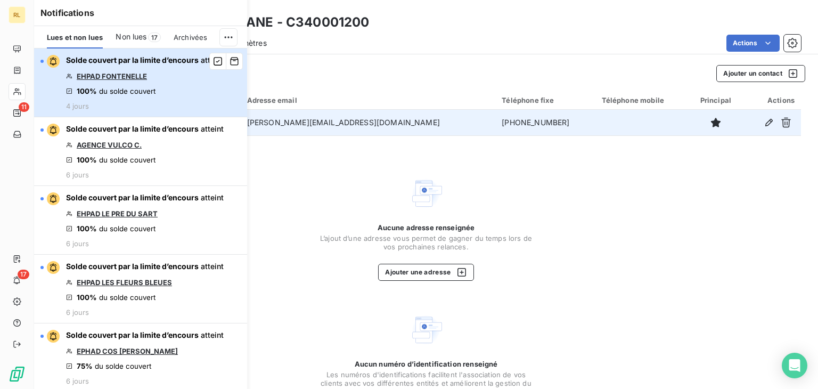
click at [180, 94] on div "Solde couvert par la limite d’encours atteint EHPAD FONTENELLE 100% du solde co…" at bounding box center [145, 82] width 158 height 55
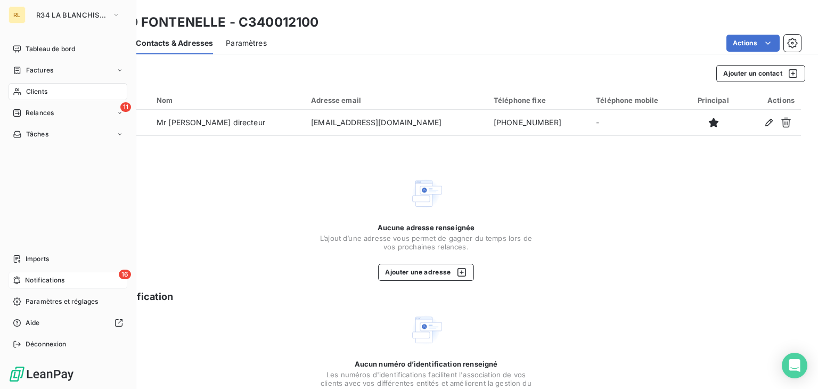
click at [61, 279] on span "Notifications" at bounding box center [44, 280] width 39 height 10
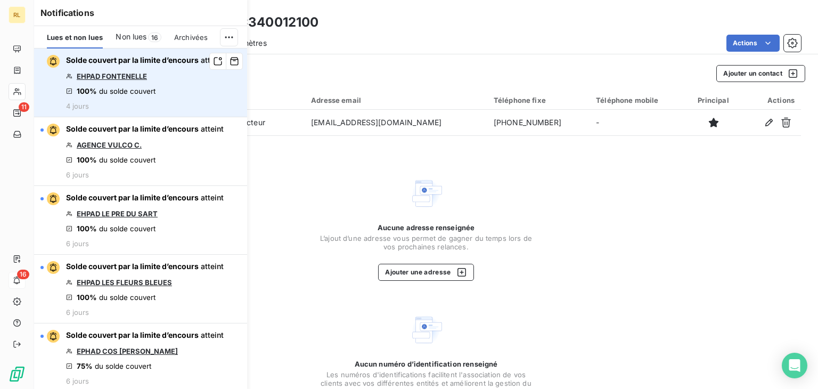
click at [112, 74] on link "EHPAD FONTENELLE" at bounding box center [112, 76] width 70 height 9
